Goal: Task Accomplishment & Management: Complete application form

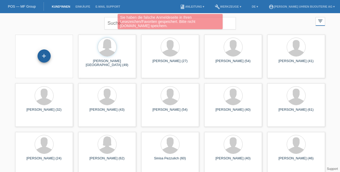
click at [43, 52] on div "+" at bounding box center [44, 55] width 13 height 13
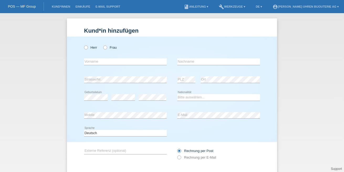
click at [84, 45] on div "Herr Frau" at bounding box center [125, 47] width 83 height 11
click at [83, 45] on icon at bounding box center [83, 45] width 0 height 0
click at [84, 47] on input "Herr" at bounding box center [85, 46] width 3 height 3
radio input "true"
click at [99, 65] on div "error Vorname" at bounding box center [125, 62] width 83 height 18
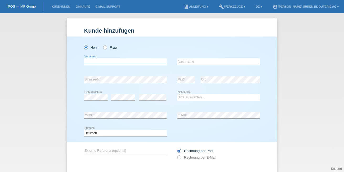
click at [98, 62] on input "text" at bounding box center [125, 61] width 83 height 7
paste input "Agon"
type input "Agon"
click at [200, 60] on input "text" at bounding box center [218, 61] width 83 height 7
paste input "Sejdiu"
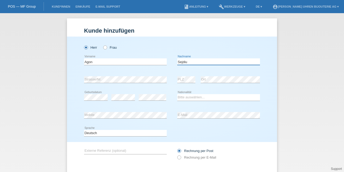
type input "Sejdiu"
click at [105, 83] on div "error Strasse/Nr." at bounding box center [125, 80] width 83 height 18
click at [195, 100] on div "Bitte auswählen... Schweiz Deutschland Liechtenstein Österreich ------------ Af…" at bounding box center [218, 97] width 83 height 18
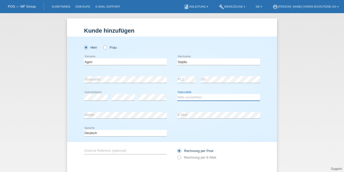
click at [195, 96] on select "Bitte auswählen... Schweiz Deutschland Liechtenstein Österreich ------------ Af…" at bounding box center [218, 97] width 83 height 6
select select "CH"
click at [177, 94] on select "Bitte auswählen... Schweiz Deutschland Liechtenstein Österreich ------------ Af…" at bounding box center [218, 97] width 83 height 6
click at [106, 121] on div "error Mobile" at bounding box center [125, 115] width 83 height 18
click at [106, 118] on icon at bounding box center [125, 118] width 83 height 0
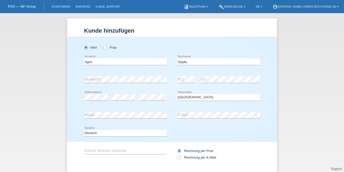
drag, startPoint x: 102, startPoint y: 156, endPoint x: 105, endPoint y: 154, distance: 3.8
click at [103, 155] on div "error Externe Referenz (optional)" at bounding box center [125, 151] width 83 height 18
click at [105, 153] on input "text" at bounding box center [125, 150] width 83 height 7
paste input "W328204"
click at [84, 149] on input "W328204" at bounding box center [125, 150] width 83 height 7
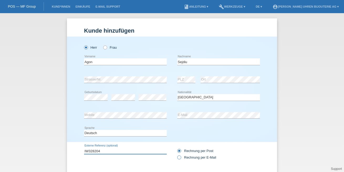
type input "IW328204"
click at [176, 154] on icon at bounding box center [176, 154] width 0 height 0
click at [177, 158] on input "Rechnung per E-Mail" at bounding box center [178, 158] width 3 height 7
radio input "true"
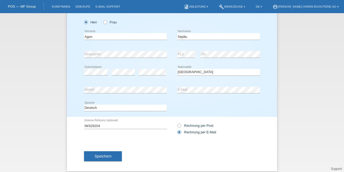
scroll to position [30, 0]
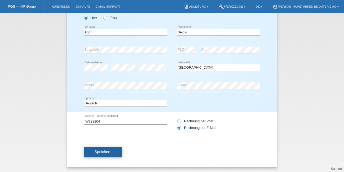
click at [97, 153] on button "Speichern" at bounding box center [103, 151] width 38 height 10
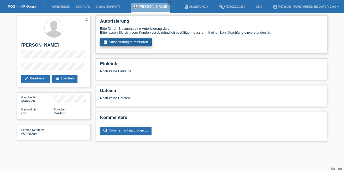
click at [127, 39] on link "assignment_turned_in Autorisierung durchführen" at bounding box center [126, 42] width 52 height 8
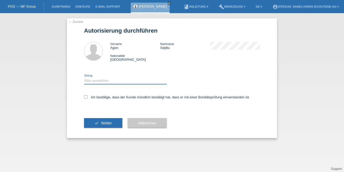
drag, startPoint x: 106, startPoint y: 78, endPoint x: 109, endPoint y: 79, distance: 2.7
click at [107, 78] on select "Bitte auswählen CHF 1.00 - CHF 499.00 CHF 500.00 - CHF 1'999.00 CHF 2'000.00 - …" at bounding box center [125, 80] width 83 height 6
select select "3"
click at [84, 77] on select "Bitte auswählen CHF 1.00 - CHF 499.00 CHF 500.00 - CHF 1'999.00 CHF 2'000.00 - …" at bounding box center [125, 80] width 83 height 6
click at [87, 97] on icon at bounding box center [85, 96] width 3 height 3
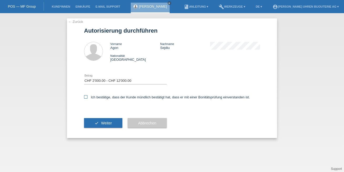
click at [87, 97] on input "Ich bestätige, dass der Kunde mündlich bestätigt hat, dass er mit einer Bonität…" at bounding box center [85, 96] width 3 height 3
checkbox input "true"
click at [106, 124] on span "Weiter" at bounding box center [106, 123] width 11 height 4
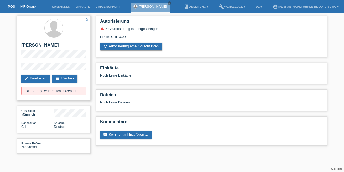
drag, startPoint x: 35, startPoint y: 86, endPoint x: 60, endPoint y: 88, distance: 25.6
click at [71, 83] on div "star_border Agon Sejdiu edit Bearbeiten delete Löschen Die Anfrage wurde nicht …" at bounding box center [53, 58] width 73 height 84
click at [58, 89] on div "Die Anfrage wurde nicht akzeptiert." at bounding box center [53, 91] width 65 height 8
click at [127, 43] on link "refresh Autorisierung erneut durchführen" at bounding box center [131, 46] width 62 height 8
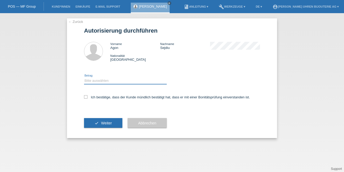
click at [115, 81] on select "Bitte auswählen CHF 1.00 - CHF 499.00 CHF 500.00 - CHF 1'999.00 CHF 2'000.00 - …" at bounding box center [125, 80] width 83 height 6
select select "3"
click at [84, 77] on select "Bitte auswählen CHF 1.00 - CHF 499.00 CHF 500.00 - CHF 1'999.00 CHF 2'000.00 - …" at bounding box center [125, 80] width 83 height 6
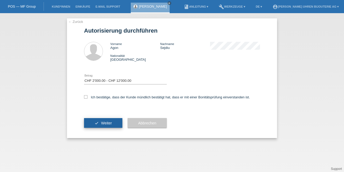
drag, startPoint x: 86, startPoint y: 97, endPoint x: 97, endPoint y: 120, distance: 25.3
click at [87, 99] on div "Ich bestätige, dass der Kunde mündlich bestätigt hat, dass er mit einer Bonität…" at bounding box center [172, 99] width 176 height 18
click at [97, 122] on button "check Weiter" at bounding box center [103, 123] width 38 height 10
click at [86, 100] on div "Ich bestätige, dass der Kunde mündlich bestätigt hat, dass er mit einer Bonität…" at bounding box center [172, 99] width 176 height 18
click at [87, 96] on label "Ich bestätige, dass der Kunde mündlich bestätigt hat, dass er mit einer Bonität…" at bounding box center [167, 97] width 166 height 4
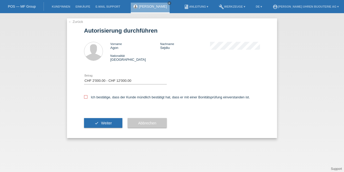
click at [87, 96] on input "Ich bestätige, dass der Kunde mündlich bestätigt hat, dass er mit einer Bonität…" at bounding box center [85, 96] width 3 height 3
checkbox input "true"
click at [102, 126] on button "check Weiter" at bounding box center [103, 123] width 38 height 10
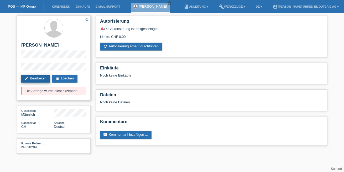
click at [33, 78] on link "edit Bearbeiten" at bounding box center [35, 78] width 29 height 8
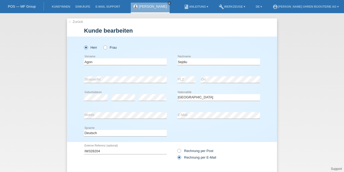
select select "CH"
